Goal: Task Accomplishment & Management: Use online tool/utility

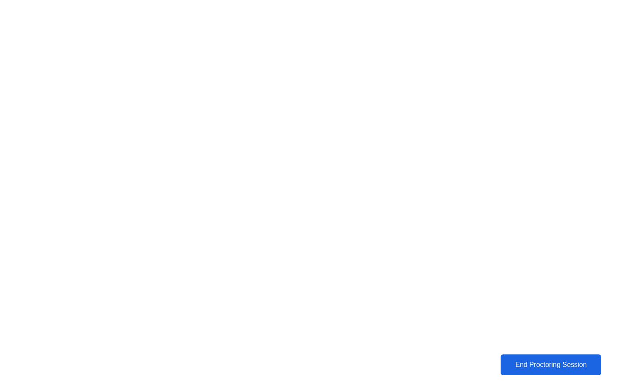
click at [508, 363] on div "End Proctoring Session" at bounding box center [552, 365] width 96 height 8
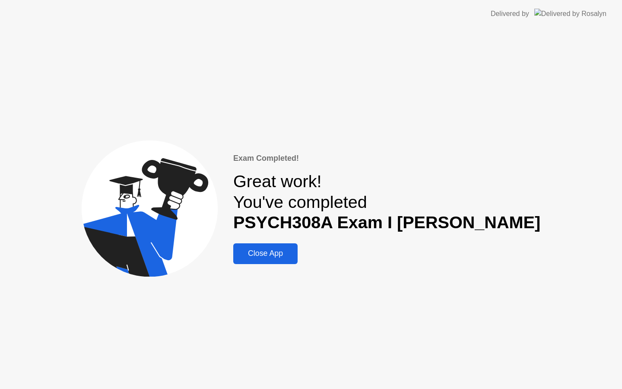
click at [295, 258] on div "Close App" at bounding box center [265, 253] width 59 height 9
